Goal: Task Accomplishment & Management: Manage account settings

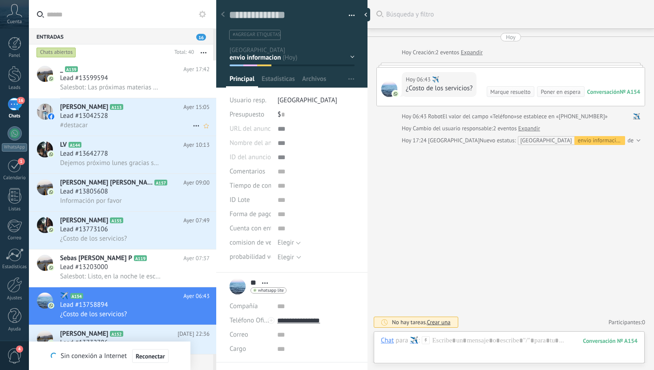
click at [194, 128] on icon at bounding box center [196, 126] width 11 height 11
click at [212, 146] on span "Conversación cerrada" at bounding box center [236, 149] width 61 height 18
click at [144, 196] on div "Lead #13805608" at bounding box center [135, 191] width 150 height 9
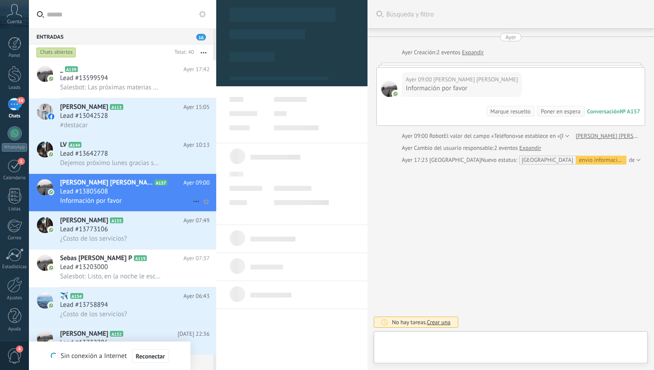
scroll to position [13, 0]
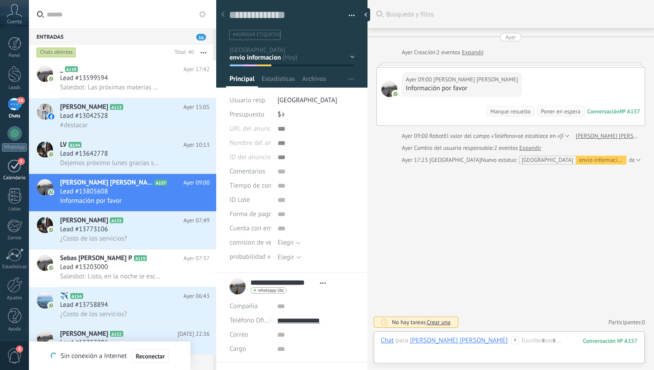
click at [24, 169] on link "1 Calendario" at bounding box center [14, 170] width 29 height 22
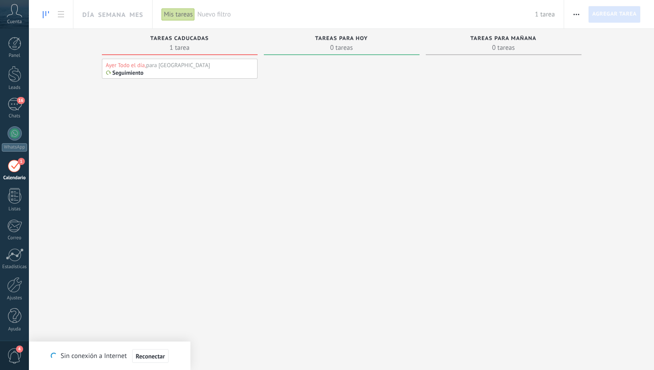
click at [192, 69] on div "Seguimiento" at bounding box center [180, 72] width 148 height 7
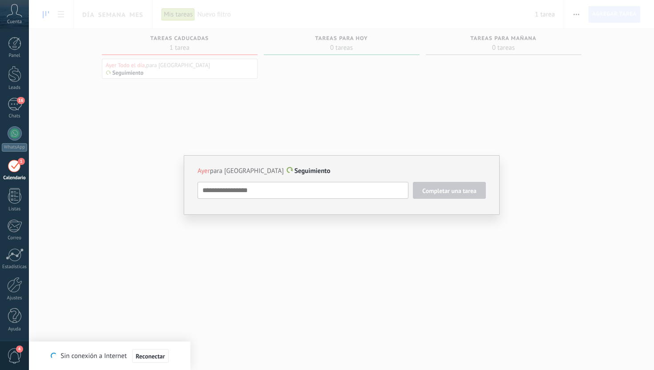
click at [303, 212] on div "Ayer para [GEOGRAPHIC_DATA] Seguimiento Completar una tarea Seguimiento Seguimi…" at bounding box center [342, 185] width 316 height 60
click at [384, 87] on div "Ayer para [GEOGRAPHIC_DATA] Seguimiento Completar una tarea Seguimiento Seguimi…" at bounding box center [341, 185] width 625 height 370
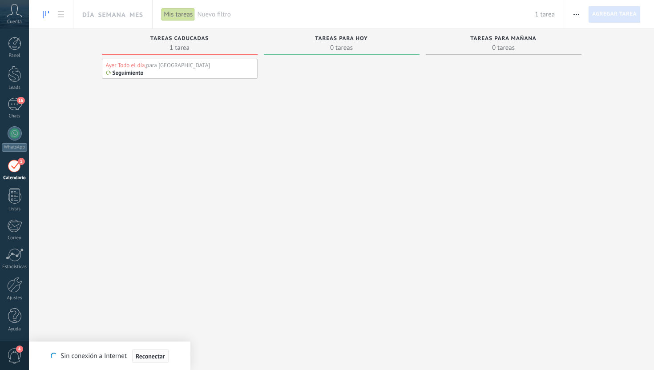
click at [160, 354] on span "Reconectar" at bounding box center [150, 356] width 29 height 6
click at [159, 72] on div "Seguimiento" at bounding box center [180, 72] width 148 height 7
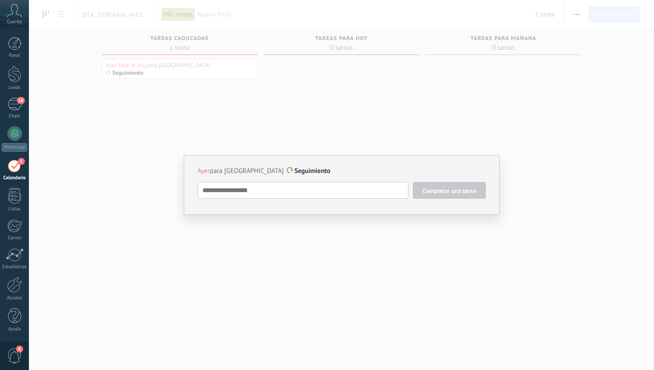
click at [205, 171] on span "Ayer" at bounding box center [204, 171] width 12 height 8
type textarea "**********"
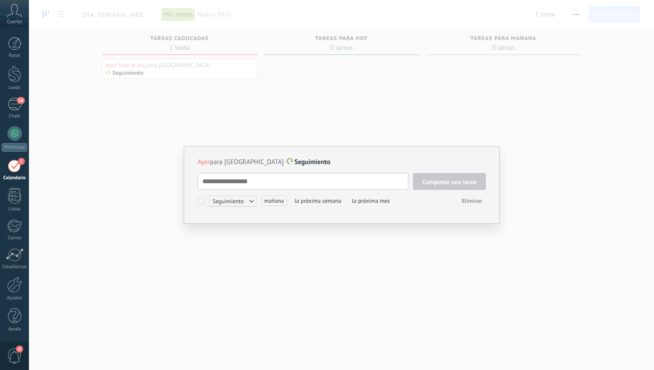
click at [473, 204] on span "Eliminar" at bounding box center [472, 201] width 20 height 8
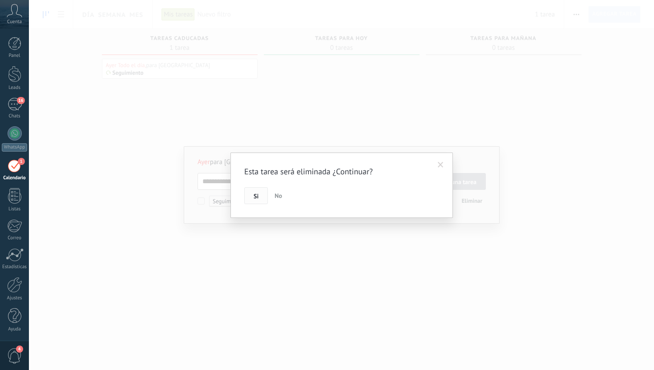
click at [248, 199] on button "Si" at bounding box center [256, 195] width 24 height 17
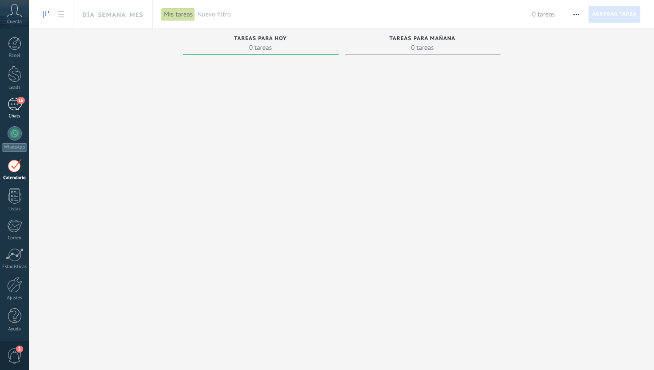
click at [15, 104] on div "16" at bounding box center [15, 104] width 14 height 13
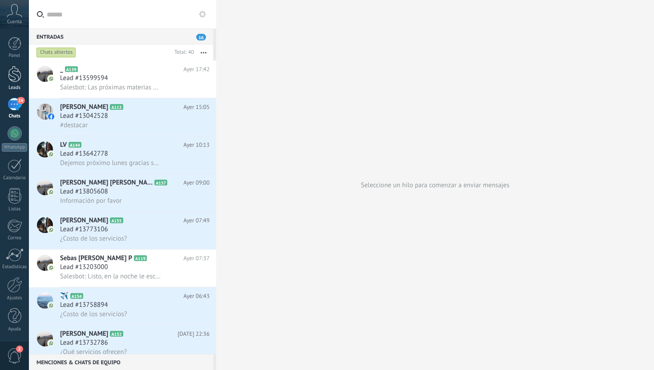
click at [15, 78] on div at bounding box center [14, 74] width 13 height 16
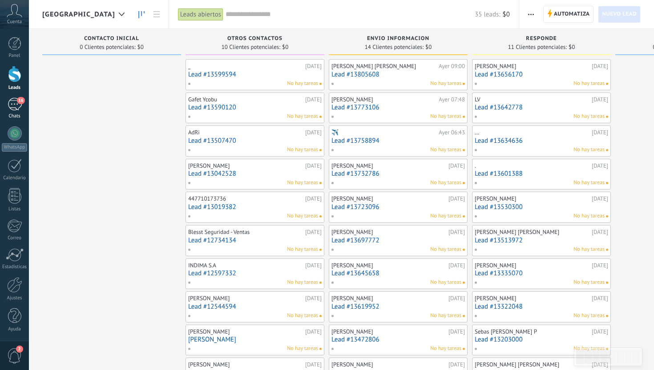
click at [13, 113] on div "Chats" at bounding box center [15, 116] width 26 height 6
